Goal: Information Seeking & Learning: Learn about a topic

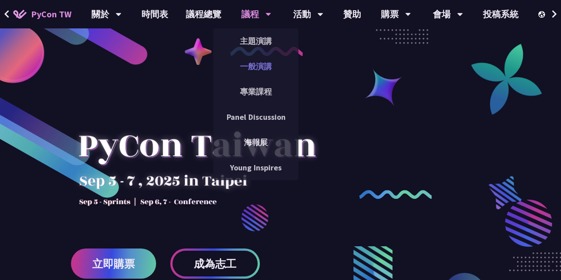
click at [256, 70] on link "一般演講" at bounding box center [255, 66] width 85 height 21
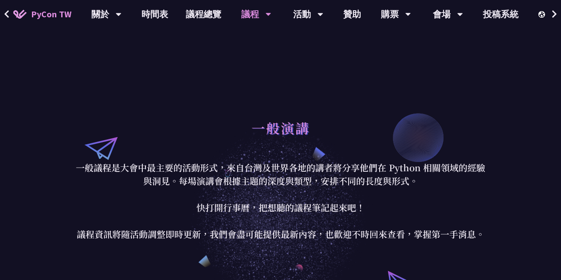
scroll to position [1164, 0]
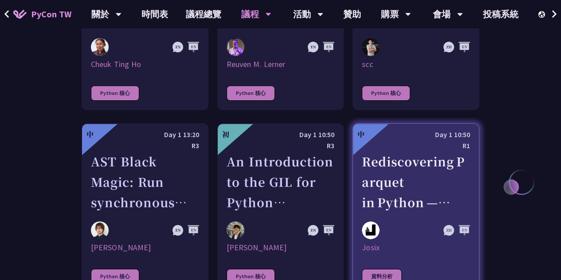
click at [402, 151] on div "Rediscovering Parquet in Python — From CSV Pain to Columnar Gain" at bounding box center [416, 181] width 108 height 61
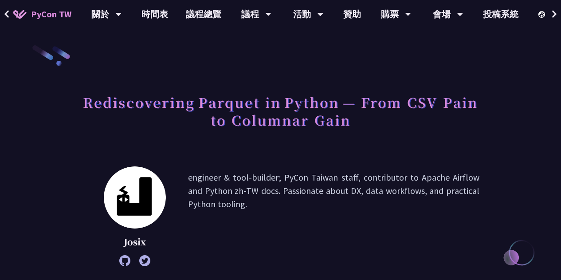
scroll to position [488, 0]
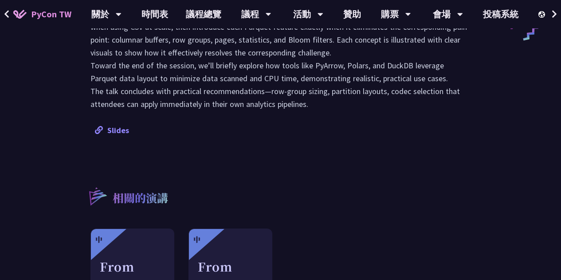
click at [111, 129] on link "Slides" at bounding box center [112, 130] width 34 height 10
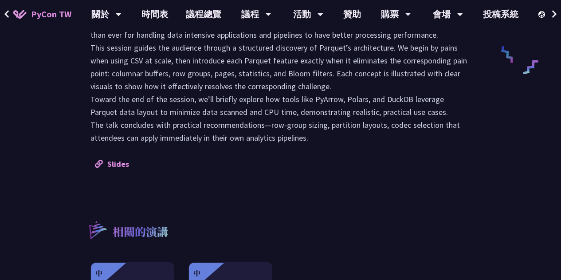
scroll to position [576, 0]
